Goal: Task Accomplishment & Management: Complete application form

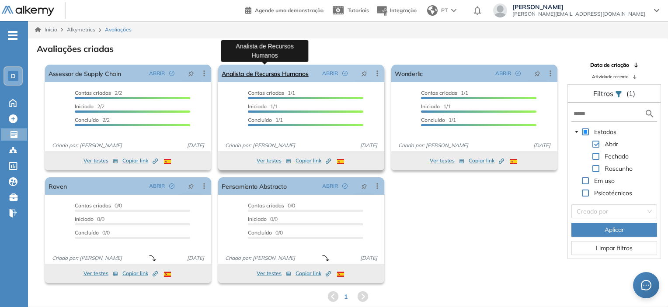
click at [267, 70] on link "Analista de Recursos Humanos" at bounding box center [265, 73] width 87 height 17
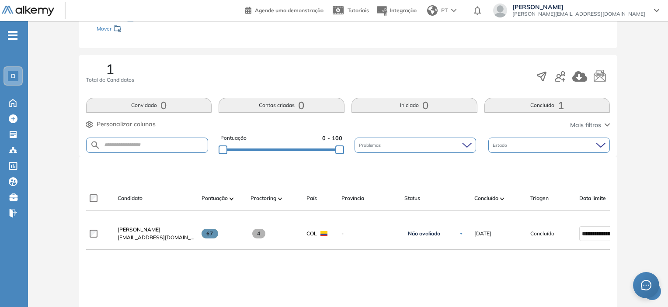
scroll to position [131, 0]
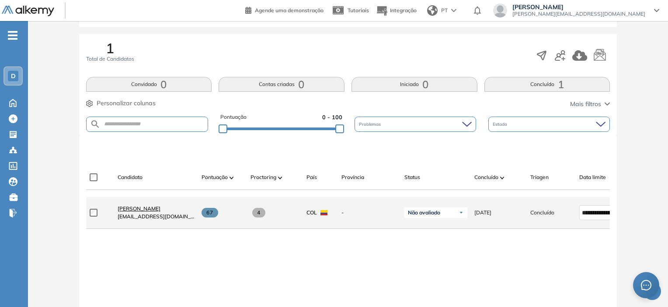
click at [144, 211] on span "Sandra Milena Rivera Pedroza" at bounding box center [139, 209] width 43 height 7
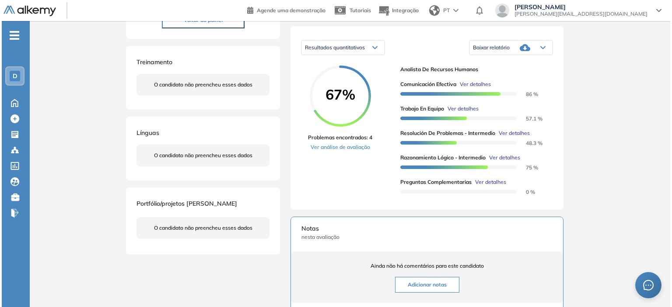
scroll to position [131, 0]
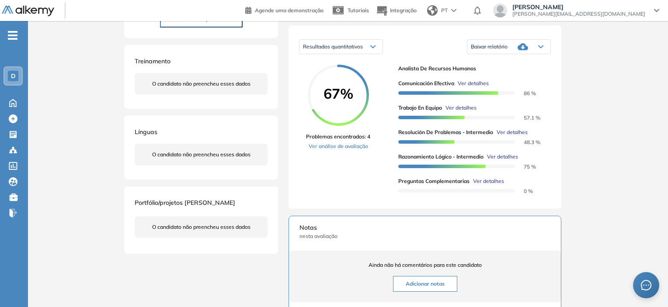
click at [461, 110] on span "Ver detalhes" at bounding box center [461, 108] width 31 height 8
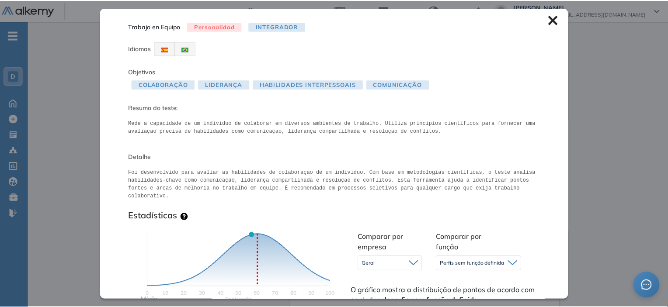
scroll to position [0, 0]
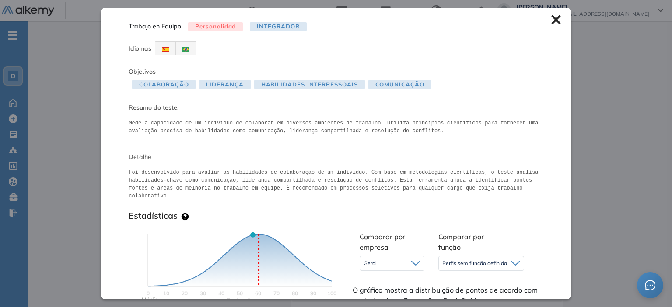
click at [553, 17] on icon at bounding box center [555, 19] width 9 height 9
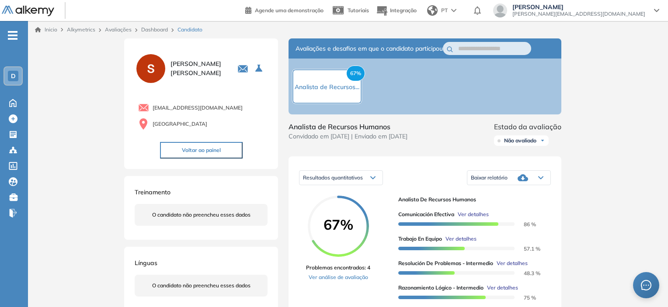
click at [115, 31] on link "Avaliações" at bounding box center [118, 29] width 27 height 7
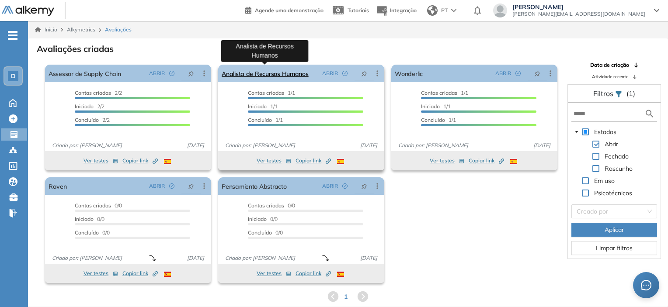
click at [267, 70] on link "Analista de Recursos Humanos" at bounding box center [265, 73] width 87 height 17
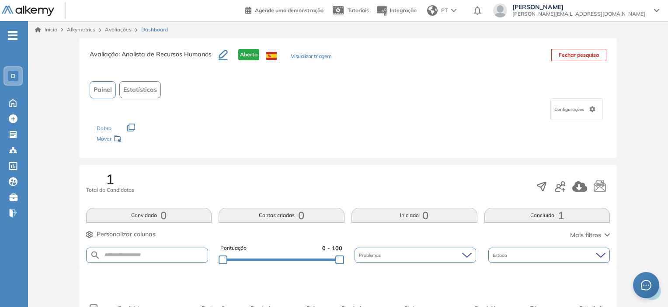
click at [220, 52] on icon "button" at bounding box center [223, 55] width 9 height 10
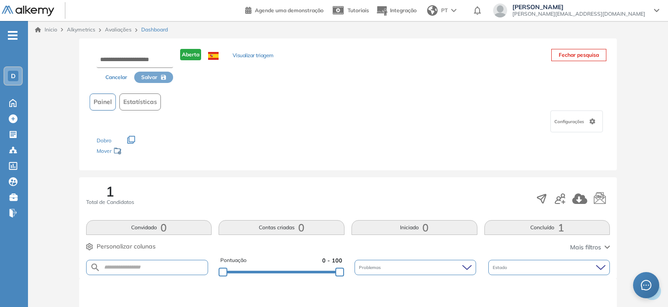
click at [113, 79] on button "Cancelar" at bounding box center [116, 77] width 36 height 11
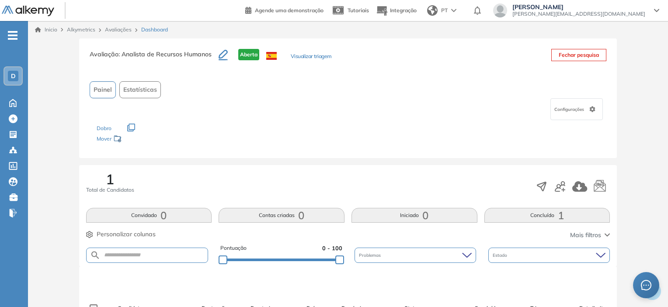
click at [589, 108] on icon at bounding box center [592, 109] width 6 height 6
click at [451, 109] on div "Configurações" at bounding box center [348, 109] width 517 height 22
click at [131, 127] on icon "button" at bounding box center [131, 128] width 8 height 8
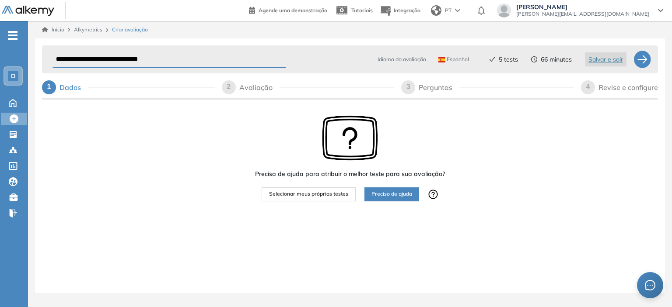
drag, startPoint x: 89, startPoint y: 58, endPoint x: 54, endPoint y: 63, distance: 34.9
click at [54, 63] on input "**********" at bounding box center [169, 59] width 234 height 17
type input "**********"
click at [647, 57] on div at bounding box center [641, 59] width 17 height 17
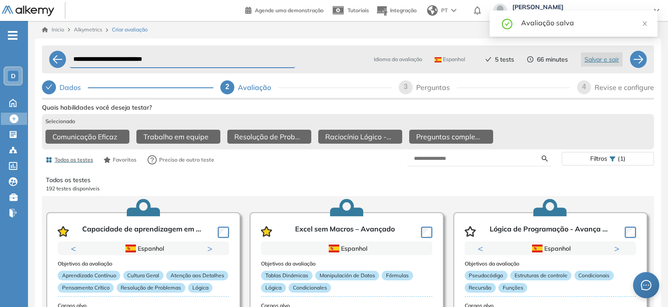
scroll to position [44, 0]
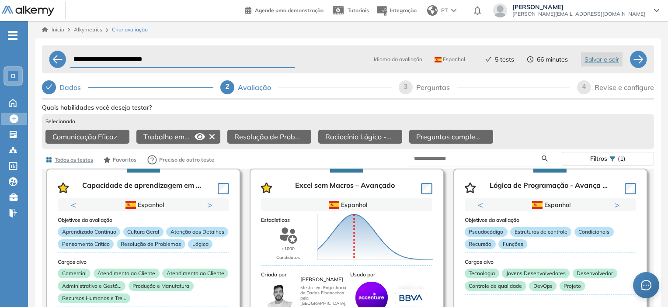
click at [210, 136] on icon at bounding box center [212, 137] width 14 height 14
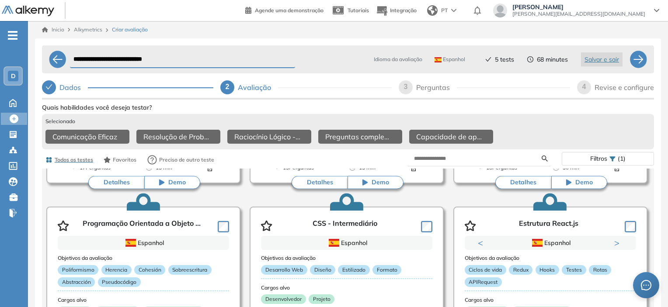
scroll to position [831, 0]
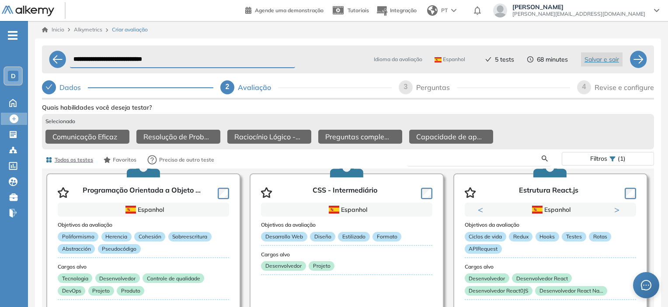
click at [490, 163] on input "text" at bounding box center [478, 159] width 128 height 8
type input "**********"
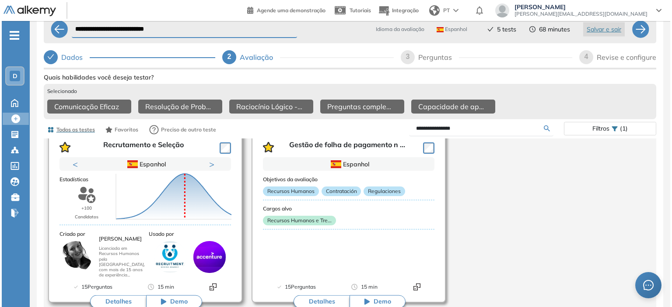
scroll to position [44, 0]
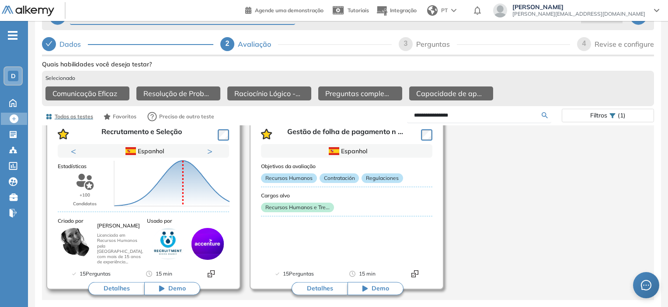
click at [111, 293] on button "Detalhes" at bounding box center [116, 288] width 56 height 13
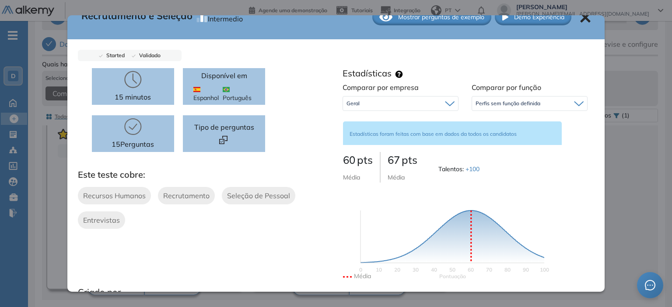
scroll to position [0, 0]
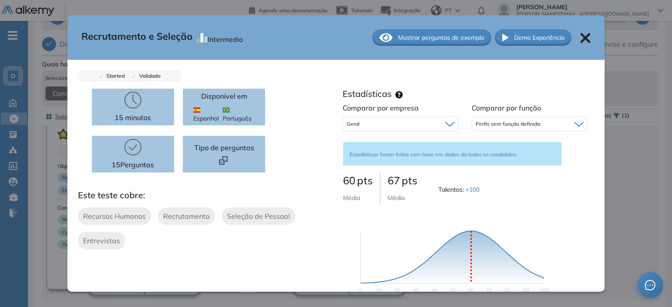
click at [419, 36] on span "Mostrar perguntas de exemplo" at bounding box center [441, 37] width 86 height 9
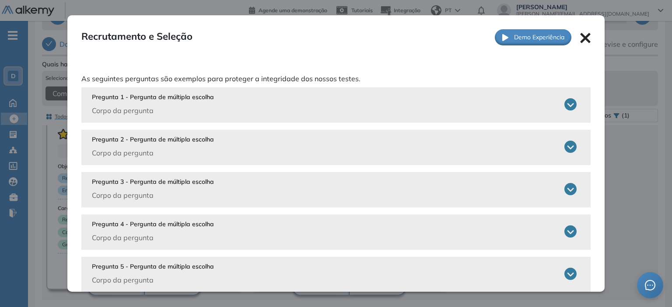
click at [251, 94] on div "Pregunta 1 - Pergunta de múltipla escolha Corpo da pergunta" at bounding box center [334, 104] width 485 height 23
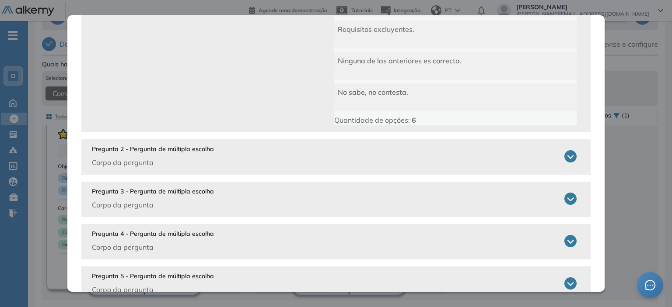
scroll to position [219, 0]
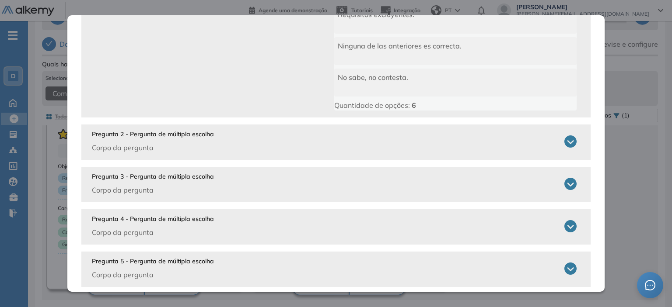
click at [172, 134] on p "Pregunta 2 - Pergunta de múltipla escolha" at bounding box center [153, 134] width 122 height 9
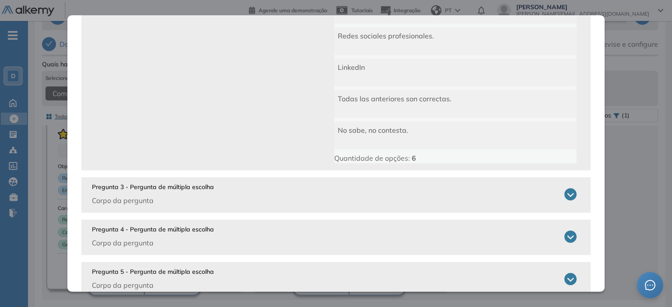
scroll to position [437, 0]
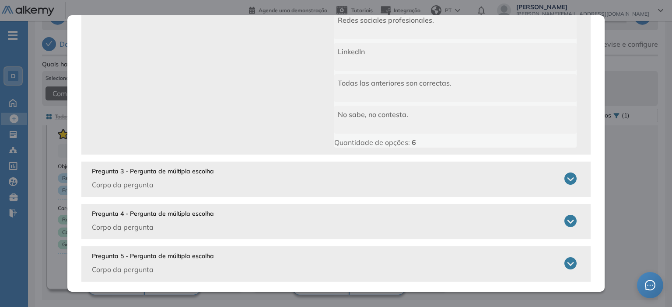
click at [154, 183] on p "Corpo da pergunta" at bounding box center [153, 185] width 122 height 10
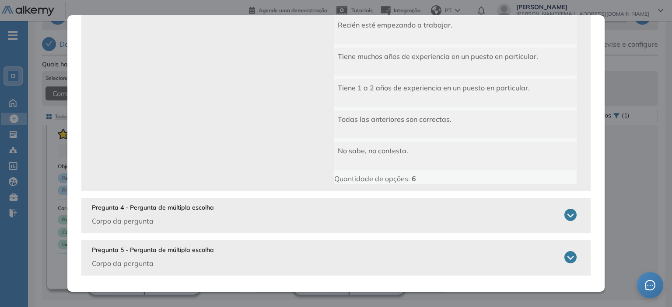
scroll to position [658, 0]
click at [140, 213] on div "Pregunta 4 - Pergunta de múltipla escolha Corpo da pergunta" at bounding box center [153, 213] width 122 height 23
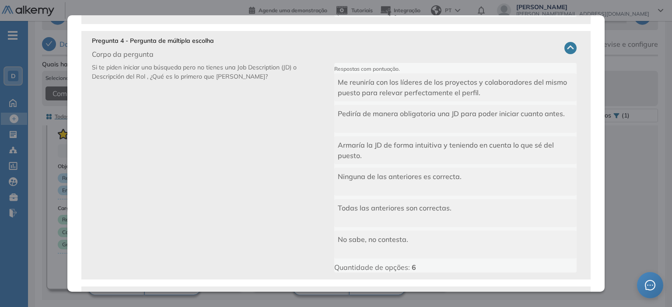
scroll to position [871, 0]
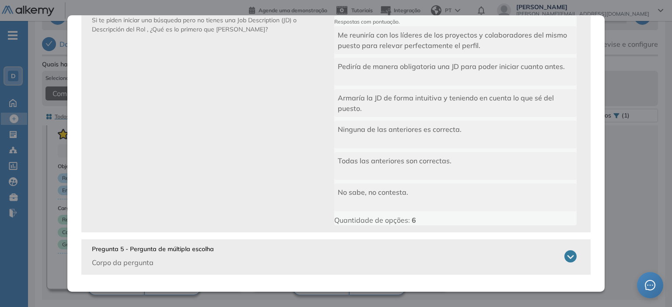
click at [146, 248] on p "Pregunta 5 - Pergunta de múltipla escolha" at bounding box center [153, 249] width 122 height 9
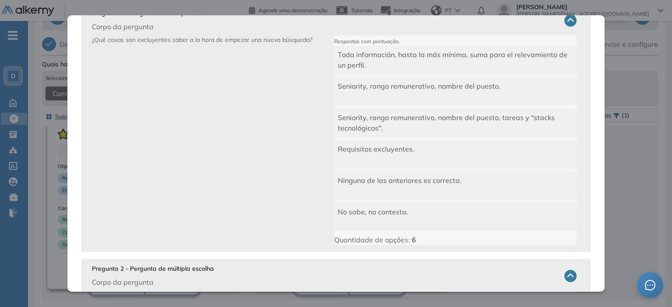
scroll to position [0, 0]
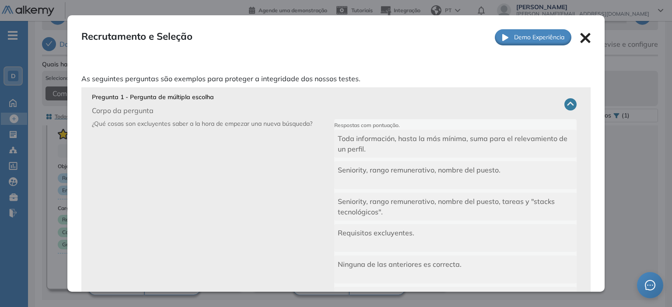
click at [582, 36] on icon at bounding box center [585, 38] width 10 height 10
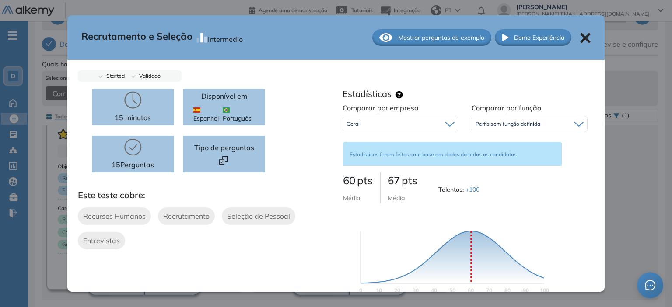
click at [580, 35] on icon at bounding box center [585, 38] width 10 height 10
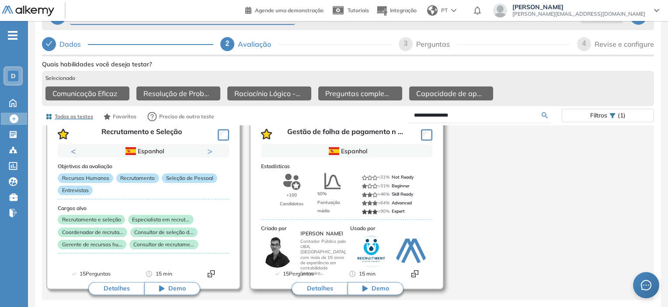
click at [300, 295] on button "Detalhes" at bounding box center [320, 288] width 56 height 13
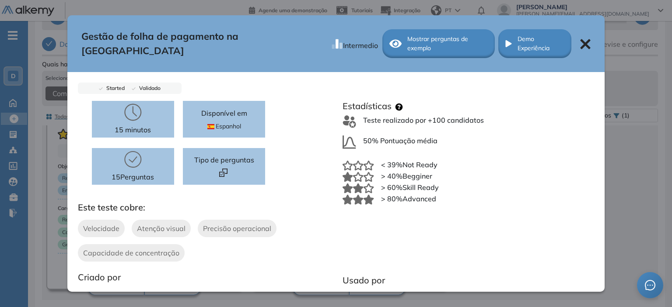
click at [407, 36] on span "Mostrar perguntas de exemplo" at bounding box center [447, 44] width 80 height 18
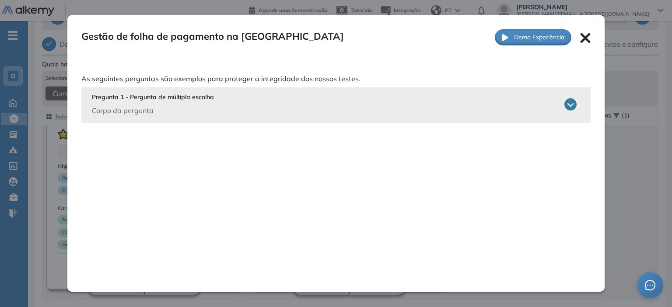
click at [289, 107] on div "Pregunta 1 - Pergunta de múltipla escolha Corpo da pergunta" at bounding box center [334, 104] width 485 height 23
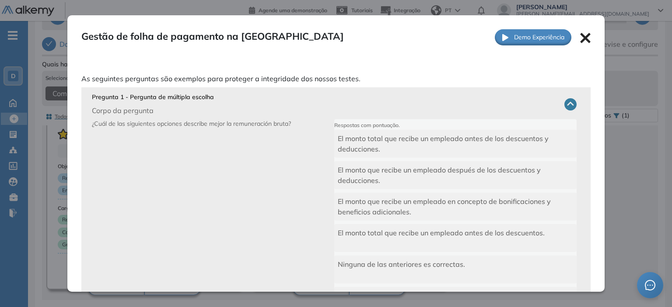
click at [580, 37] on icon at bounding box center [585, 38] width 10 height 10
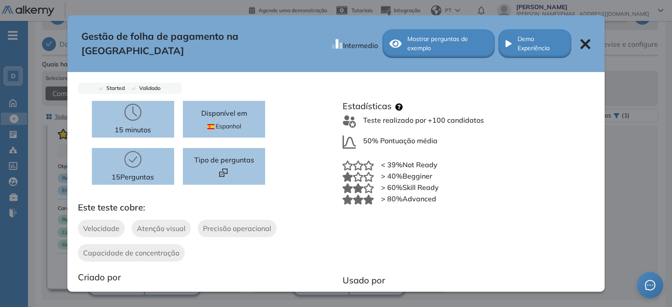
click at [580, 39] on icon at bounding box center [585, 44] width 10 height 10
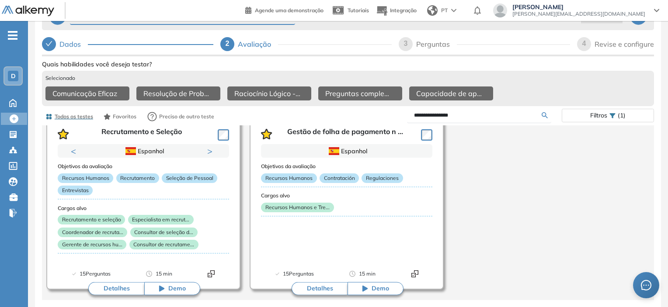
click at [488, 162] on div "Recrutamento e Seleção Previous Português Espanhol Português Espanhol Português…" at bounding box center [347, 200] width 617 height 202
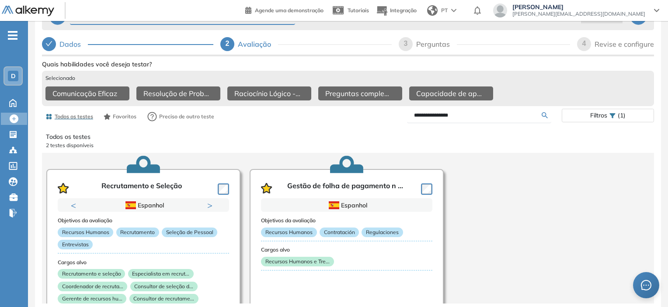
drag, startPoint x: 481, startPoint y: 115, endPoint x: 410, endPoint y: 125, distance: 71.1
click at [410, 125] on div "**********" at bounding box center [348, 210] width 612 height 305
click at [547, 112] on div "Mostrar perguntas de exemplo Demo Experiência Started Validado undefined minuto…" at bounding box center [348, 210] width 612 height 305
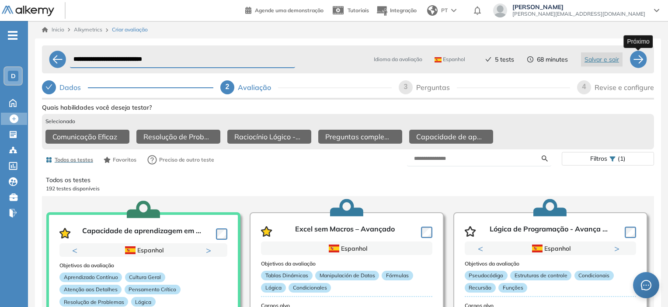
click at [640, 60] on div at bounding box center [638, 59] width 17 height 17
select select "******"
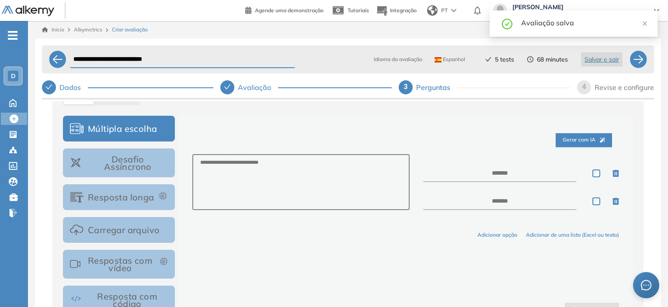
scroll to position [146, 0]
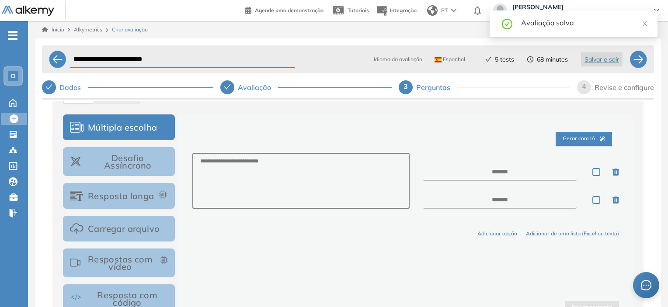
click at [115, 201] on button "Resposta longa" at bounding box center [119, 196] width 112 height 26
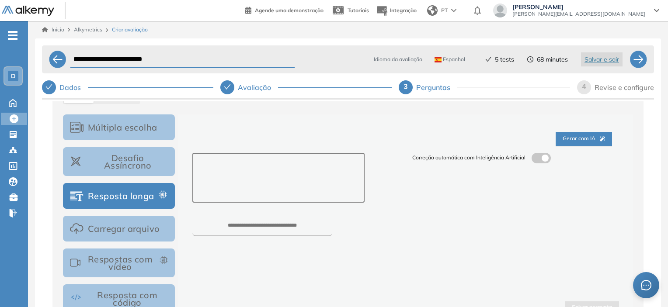
click at [219, 162] on textarea at bounding box center [278, 178] width 172 height 50
drag, startPoint x: 231, startPoint y: 162, endPoint x: 190, endPoint y: 168, distance: 42.0
click at [190, 168] on div "*" at bounding box center [296, 194] width 220 height 83
paste textarea "**********"
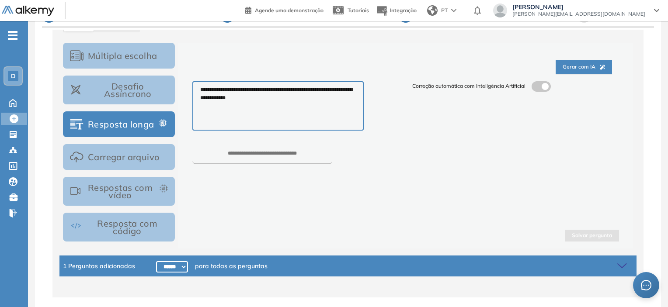
scroll to position [77, 0]
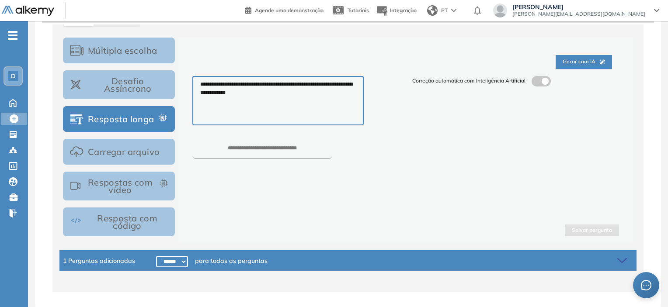
type textarea "**********"
click at [297, 153] on input "number" at bounding box center [262, 153] width 140 height 14
type input "****"
click at [582, 233] on button "Salvar pergunta" at bounding box center [592, 231] width 54 height 12
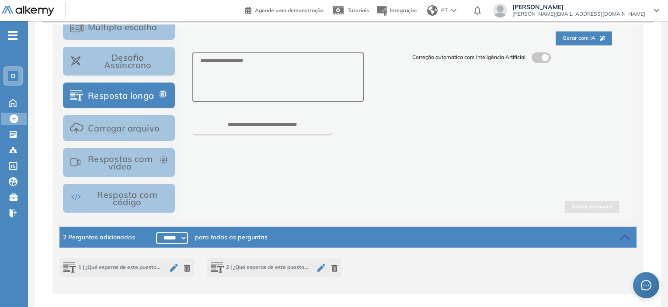
scroll to position [172, 0]
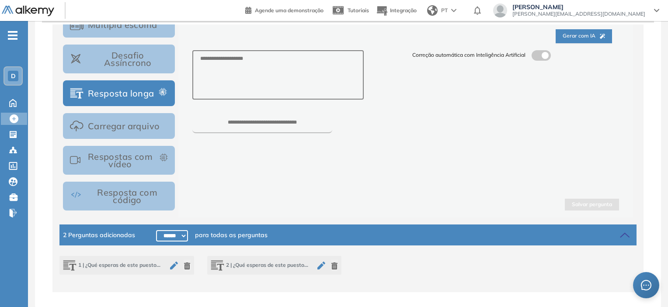
click at [172, 264] on icon "button" at bounding box center [174, 266] width 8 height 8
type textarea "**********"
type input "***"
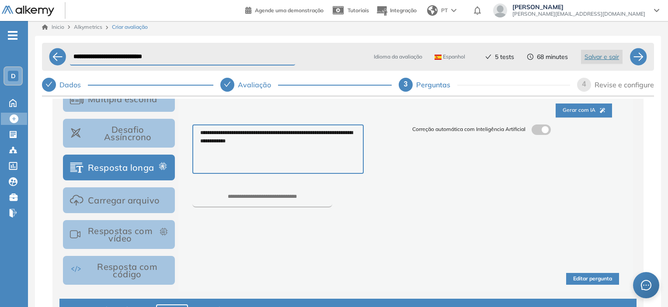
scroll to position [77, 0]
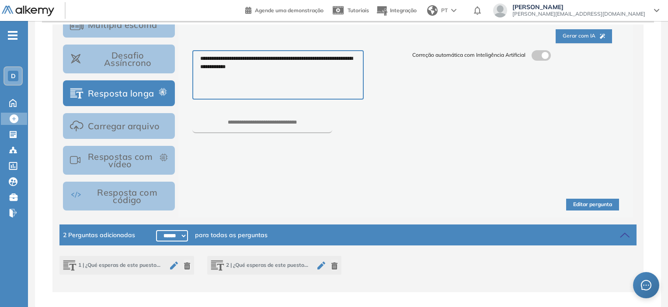
click at [318, 267] on icon "button" at bounding box center [321, 266] width 8 height 8
type textarea "**********"
type input "****"
click at [171, 264] on icon "button" at bounding box center [174, 266] width 8 height 8
type textarea "**********"
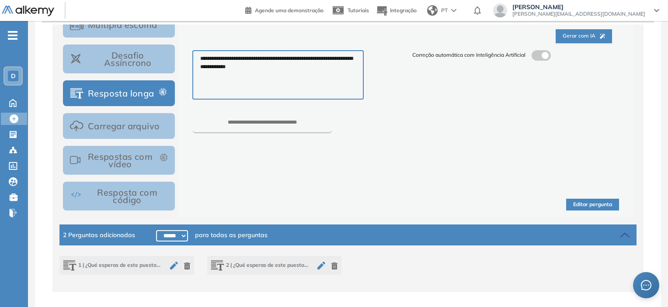
type input "***"
click at [320, 262] on icon "button" at bounding box center [321, 266] width 10 height 10
type textarea "**********"
type input "****"
click at [334, 263] on icon "button" at bounding box center [334, 266] width 6 height 7
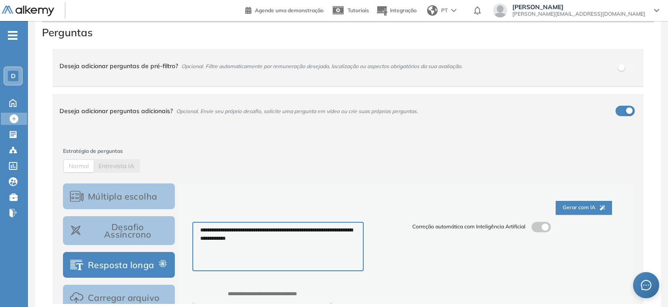
scroll to position [0, 0]
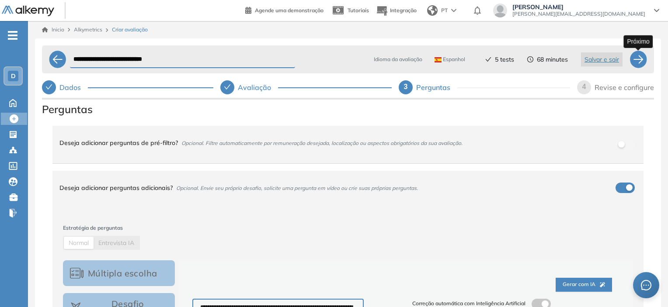
click at [642, 62] on div at bounding box center [638, 59] width 17 height 17
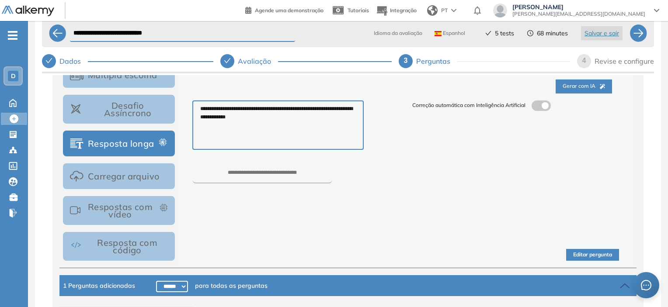
scroll to position [77, 0]
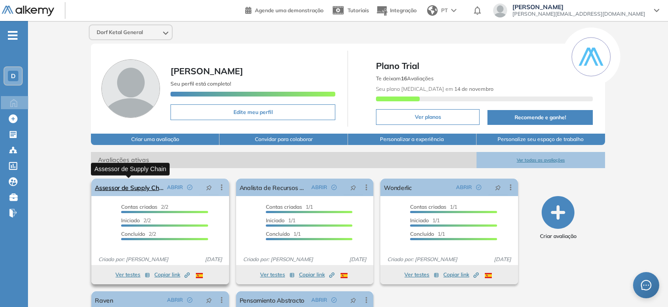
click at [147, 187] on link "Assessor de Supply Chain" at bounding box center [129, 187] width 68 height 17
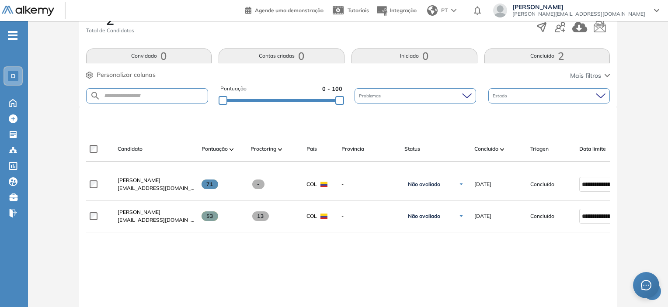
scroll to position [175, 0]
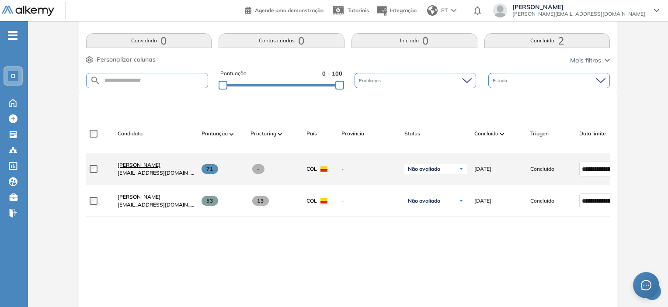
click at [144, 168] on span "[PERSON_NAME]" at bounding box center [139, 165] width 43 height 7
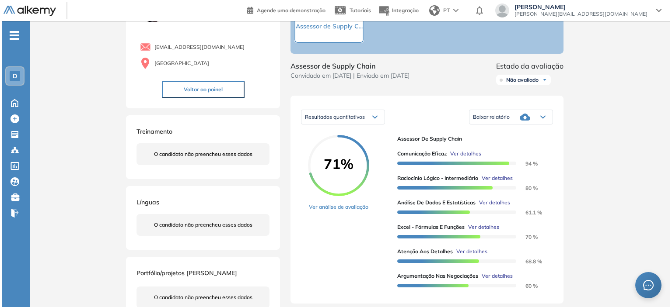
scroll to position [87, 0]
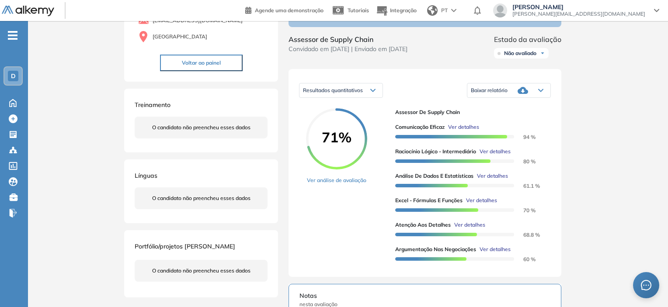
click at [474, 227] on span "Ver detalhes" at bounding box center [469, 225] width 31 height 8
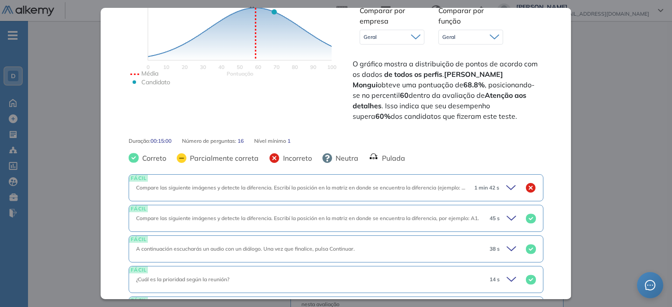
scroll to position [262, 0]
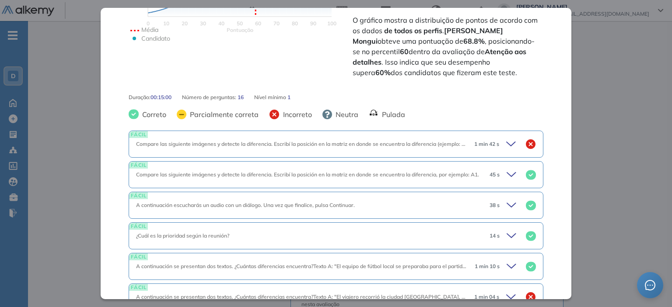
click at [422, 170] on div "FÁCIL Compare las siguiente imágenes y detecte la diferencia. Escribí la posici…" at bounding box center [336, 174] width 414 height 27
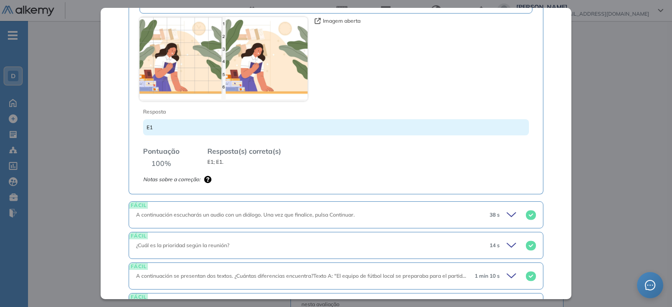
scroll to position [525, 0]
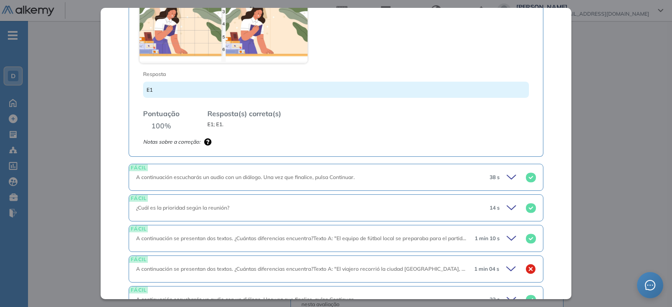
click at [420, 204] on div "¿Cuál es la prioridad según la reunión?" at bounding box center [309, 208] width 346 height 8
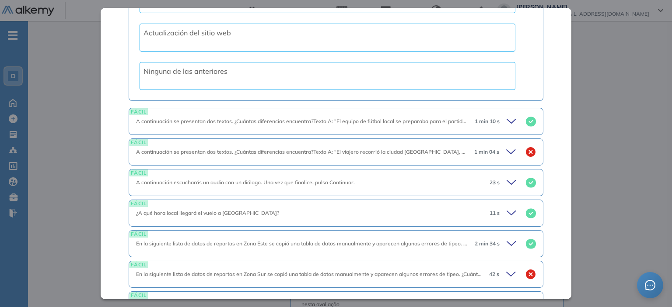
scroll to position [875, 0]
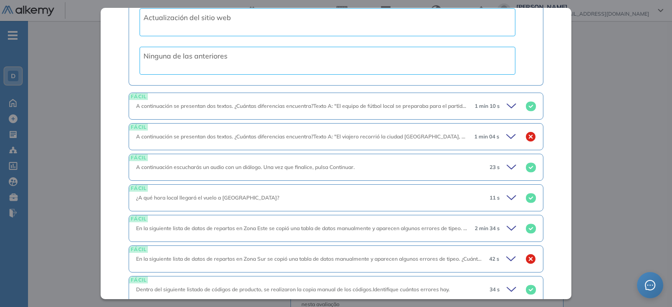
click at [418, 165] on div "A continuación escucharás un audio con un diálogo. Una vez que finalice, pulsa …" at bounding box center [309, 168] width 346 height 8
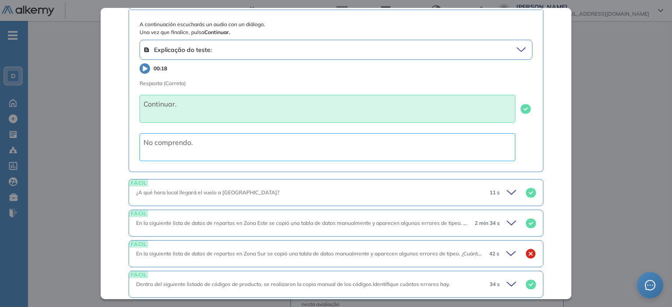
scroll to position [1093, 0]
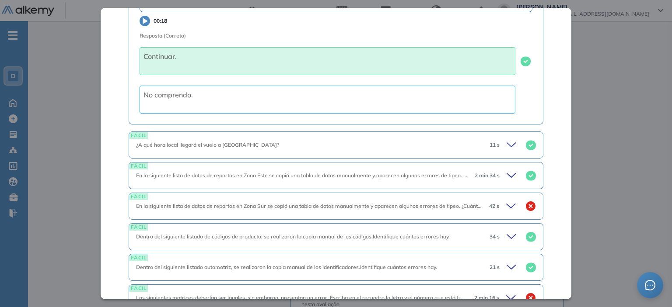
click at [415, 175] on span "En la siguiente lista de datos de repartos en Zona Este se copió una tabla de d…" at bounding box center [324, 175] width 377 height 7
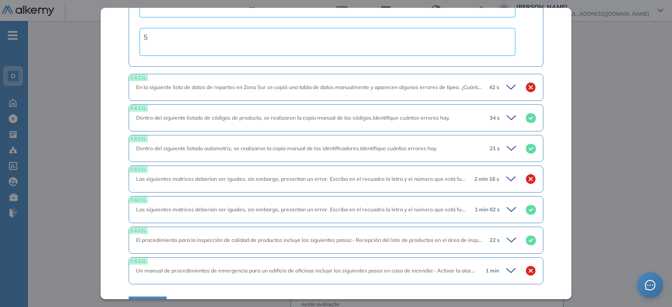
scroll to position [1574, 0]
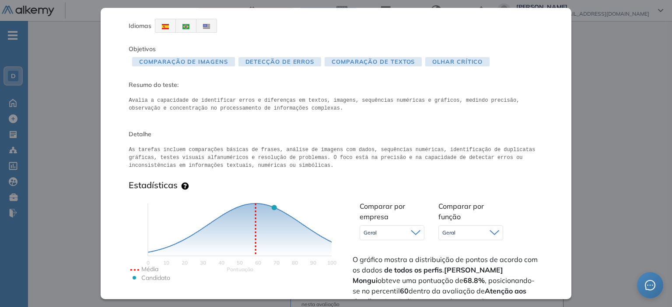
scroll to position [0, 0]
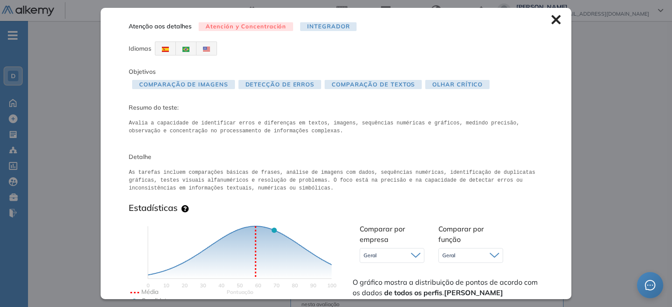
click at [551, 21] on icon at bounding box center [555, 19] width 9 height 9
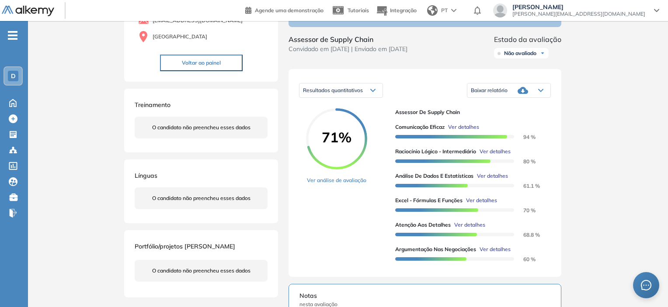
click at [500, 178] on span "Ver detalhes" at bounding box center [492, 176] width 31 height 8
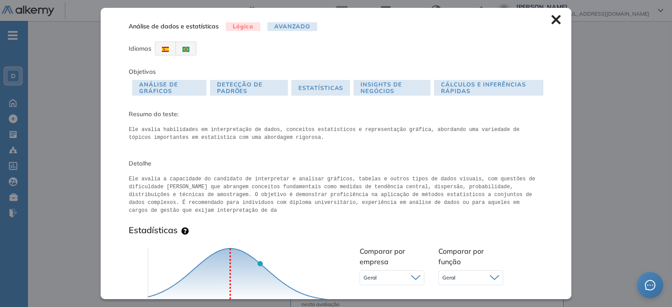
click at [551, 22] on icon at bounding box center [556, 20] width 10 height 10
